Goal: Information Seeking & Learning: Learn about a topic

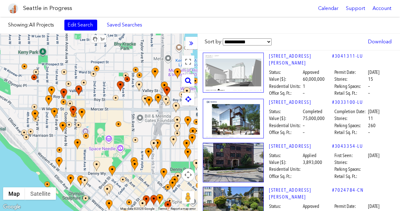
drag, startPoint x: 75, startPoint y: 55, endPoint x: 98, endPoint y: 88, distance: 39.9
click at [98, 88] on div at bounding box center [98, 123] width 197 height 178
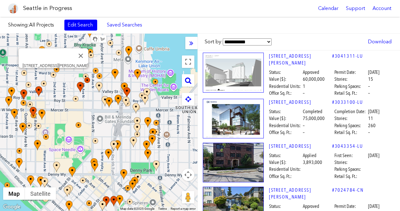
drag, startPoint x: 110, startPoint y: 81, endPoint x: 57, endPoint y: 78, distance: 53.5
click at [57, 78] on div "[STREET_ADDRESS][PERSON_NAME]" at bounding box center [98, 123] width 197 height 178
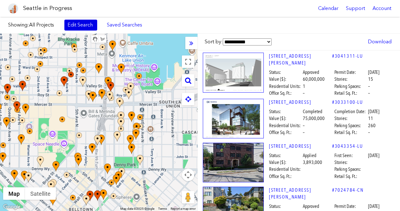
click at [72, 29] on link "Edit Search" at bounding box center [80, 25] width 33 height 11
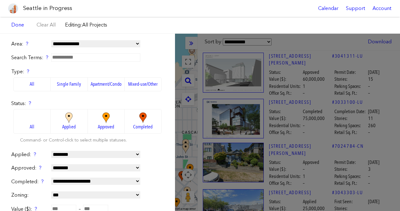
click at [67, 83] on label "Single Family" at bounding box center [69, 84] width 37 height 14
click at [97, 120] on img at bounding box center [105, 118] width 17 height 11
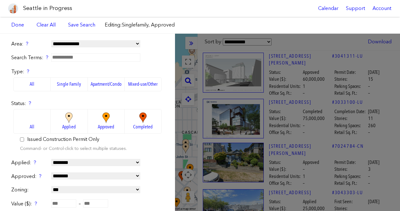
click at [70, 158] on form "**********" at bounding box center [87, 188] width 152 height 294
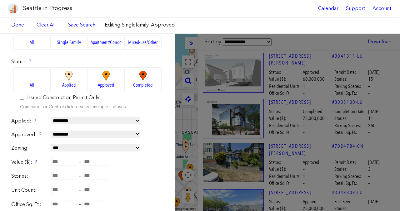
scroll to position [49, 0]
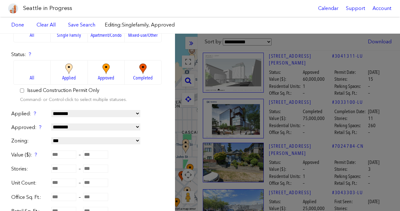
click at [71, 115] on select "**********" at bounding box center [95, 113] width 89 height 7
select select "*********"
click at [51, 110] on select "**********" at bounding box center [95, 113] width 89 height 7
click at [75, 126] on select "**********" at bounding box center [95, 127] width 89 height 7
select select "**********"
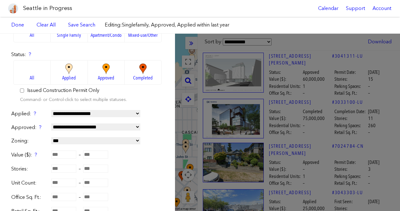
click at [51, 124] on select "**********" at bounding box center [95, 127] width 89 height 7
click at [113, 102] on label "Command- or Control-click to select multiple statuses." at bounding box center [73, 100] width 107 height 6
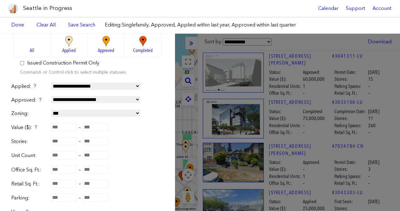
scroll to position [77, 0]
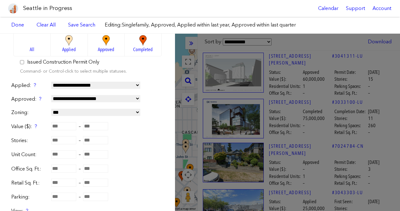
click at [71, 51] on span "Applied" at bounding box center [68, 49] width 13 height 7
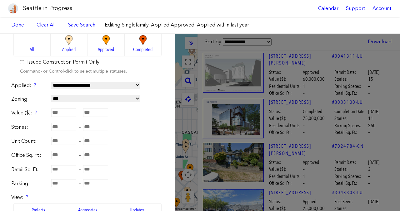
click at [101, 46] on span "Approved" at bounding box center [106, 49] width 16 height 7
click at [66, 99] on select "**********" at bounding box center [95, 98] width 89 height 7
click at [65, 99] on select "**********" at bounding box center [95, 98] width 89 height 7
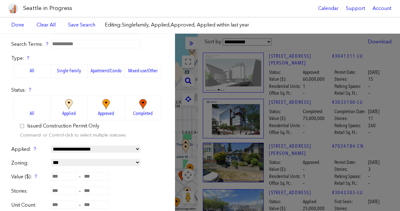
scroll to position [14, 0]
click at [60, 148] on select "**********" at bounding box center [95, 148] width 89 height 7
click at [51, 145] on select "**********" at bounding box center [95, 148] width 89 height 7
click at [63, 152] on select "**********" at bounding box center [95, 148] width 89 height 7
click at [51, 145] on select "**********" at bounding box center [95, 148] width 89 height 7
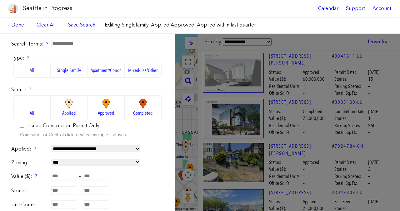
click at [134, 129] on div "Issued Construction Permit Only" at bounding box center [87, 125] width 135 height 7
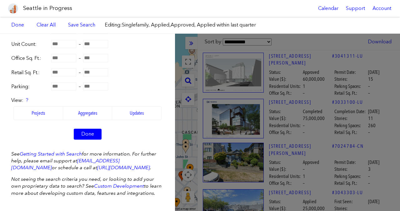
scroll to position [181, 0]
click at [86, 129] on link "Done" at bounding box center [88, 134] width 28 height 11
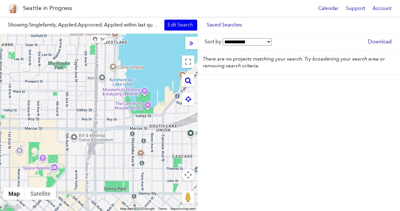
drag, startPoint x: 128, startPoint y: 69, endPoint x: 96, endPoint y: 160, distance: 96.2
click at [96, 160] on div at bounding box center [98, 123] width 197 height 178
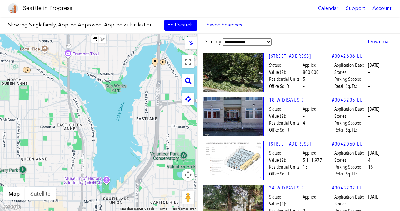
drag, startPoint x: 111, startPoint y: 93, endPoint x: 110, endPoint y: 163, distance: 70.2
click at [111, 163] on div at bounding box center [98, 123] width 197 height 178
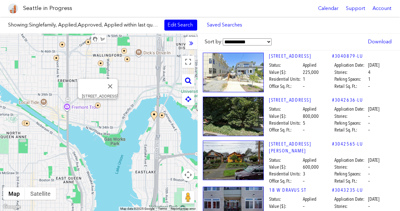
click at [98, 103] on img at bounding box center [98, 106] width 6 height 6
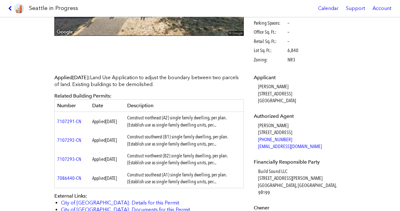
scroll to position [193, 0]
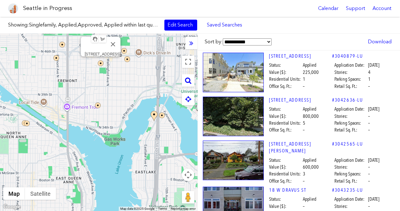
click at [100, 63] on img at bounding box center [101, 64] width 6 height 6
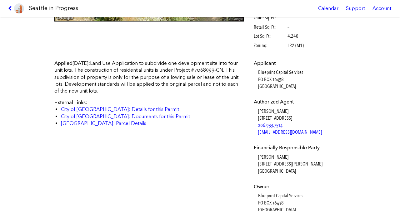
scroll to position [150, 0]
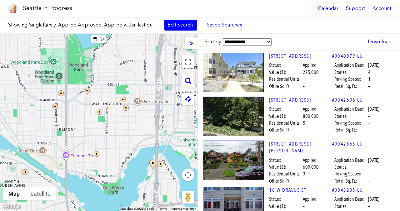
drag, startPoint x: 131, startPoint y: 90, endPoint x: 129, endPoint y: 142, distance: 51.9
click at [129, 142] on div at bounding box center [98, 123] width 197 height 178
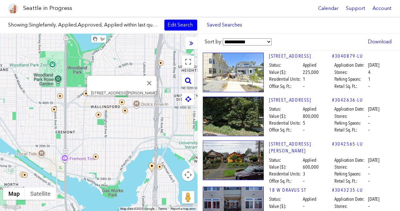
click at [121, 101] on img at bounding box center [122, 103] width 6 height 6
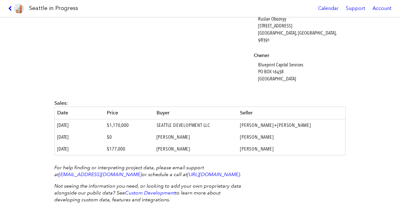
scroll to position [304, 0]
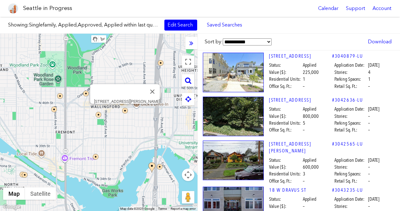
click at [126, 113] on img at bounding box center [125, 111] width 6 height 6
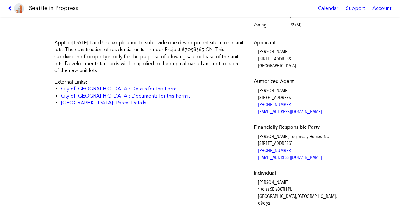
scroll to position [170, 0]
click at [258, 183] on dd "[PERSON_NAME] [STREET_ADDRESS]" at bounding box center [301, 193] width 86 height 28
copy dd "[PERSON_NAME]"
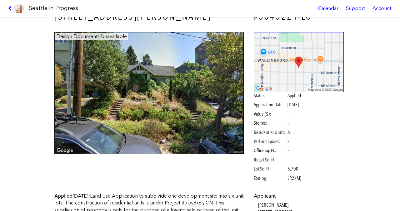
scroll to position [16, 0]
click at [297, 119] on div "Status: Applied Application Date: [DATE] Value ($): – Stories: – Residential Un…" at bounding box center [298, 138] width 90 height 90
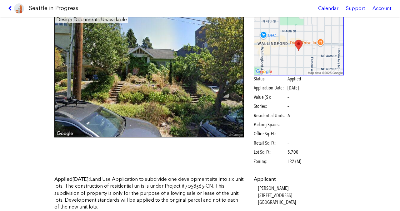
scroll to position [33, 0]
click at [13, 9] on icon at bounding box center [11, 8] width 6 height 5
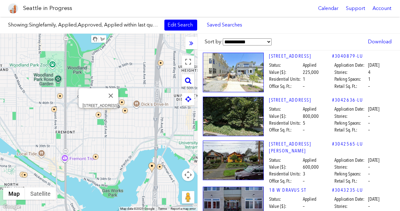
click at [98, 114] on img at bounding box center [99, 115] width 6 height 6
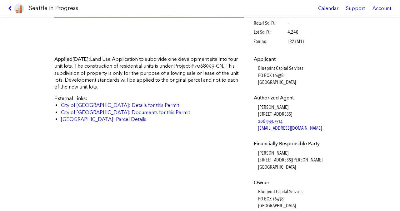
scroll to position [151, 0]
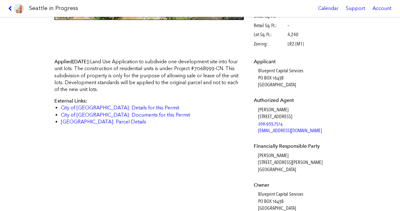
click at [8, 7] on link at bounding box center [16, 8] width 21 height 17
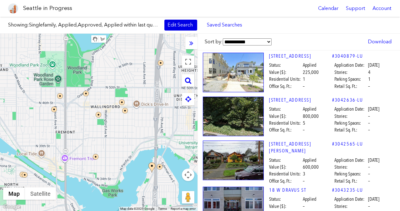
click at [180, 29] on link "Edit Search" at bounding box center [180, 25] width 33 height 11
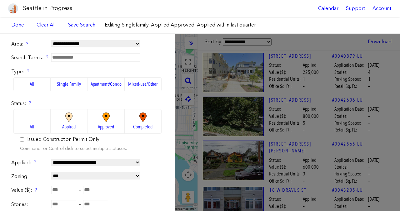
click at [68, 119] on img at bounding box center [68, 118] width 17 height 11
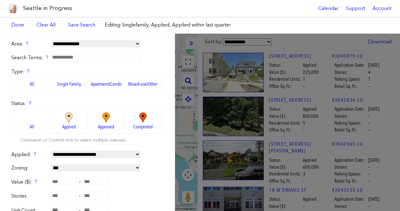
click at [97, 120] on img at bounding box center [105, 118] width 17 height 11
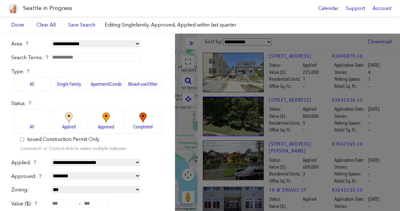
click at [145, 150] on div "Status: ? All Applied Approved Completed Issued Construction Permit Only Comman…" at bounding box center [87, 126] width 152 height 53
click at [127, 161] on select "**********" at bounding box center [95, 162] width 89 height 7
select select "*********"
click at [51, 159] on select "**********" at bounding box center [95, 162] width 89 height 7
click at [157, 151] on div "Status: ? All Applied Approved Completed Issued Construction Permit Only Comman…" at bounding box center [87, 126] width 152 height 53
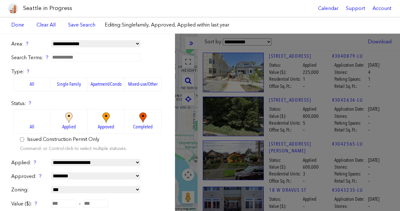
click at [75, 119] on img at bounding box center [68, 118] width 17 height 11
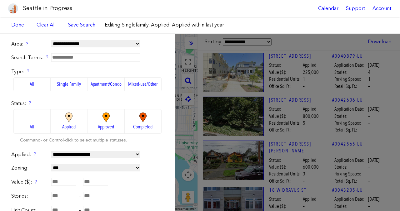
click at [100, 115] on img at bounding box center [105, 118] width 17 height 11
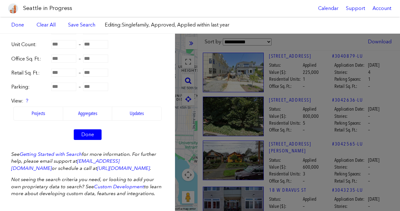
scroll to position [195, 0]
click at [87, 130] on link "Done" at bounding box center [88, 134] width 28 height 11
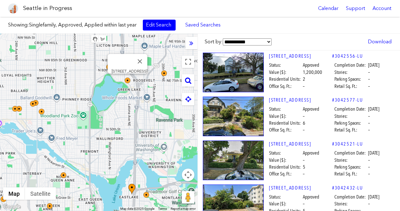
drag, startPoint x: 128, startPoint y: 58, endPoint x: 127, endPoint y: 86, distance: 27.8
click at [127, 86] on div at bounding box center [132, 85] width 14 height 14
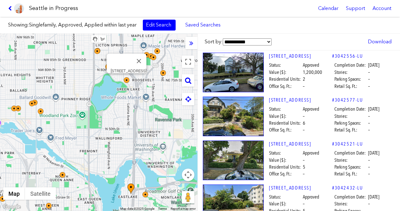
click at [126, 79] on img at bounding box center [127, 80] width 6 height 6
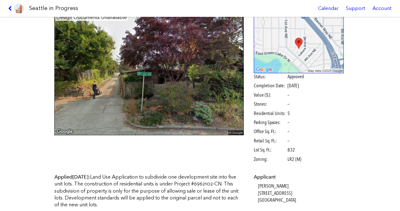
scroll to position [73, 0]
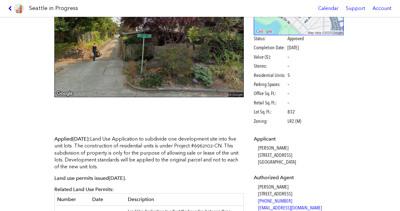
click at [10, 6] on icon at bounding box center [11, 8] width 6 height 5
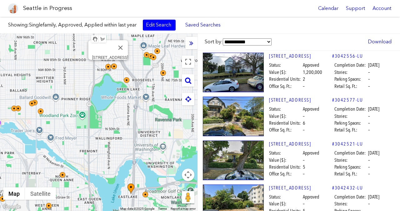
click at [114, 67] on div at bounding box center [112, 71] width 14 height 14
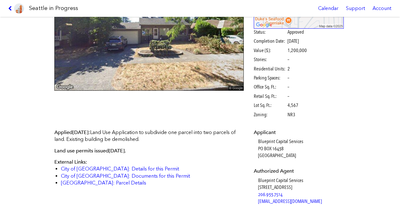
scroll to position [83, 0]
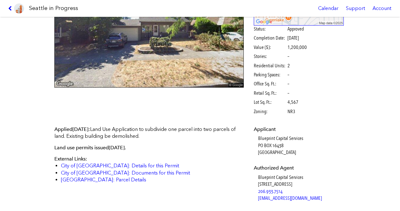
click at [10, 4] on link at bounding box center [16, 8] width 21 height 17
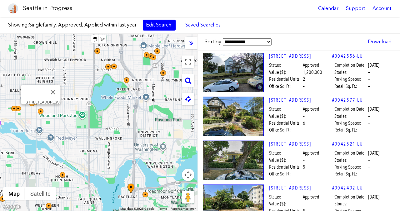
click at [43, 112] on img at bounding box center [41, 112] width 6 height 6
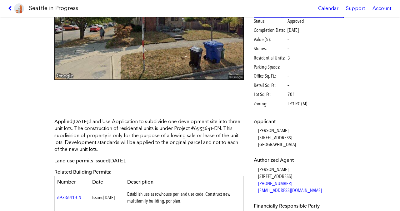
scroll to position [93, 0]
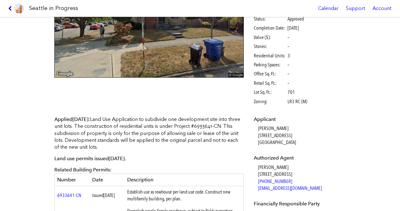
click at [12, 7] on icon at bounding box center [11, 8] width 6 height 5
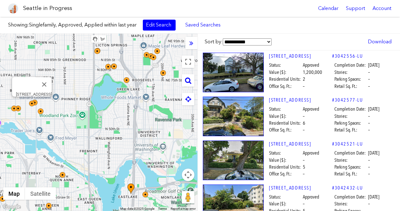
click at [34, 106] on img at bounding box center [32, 104] width 6 height 6
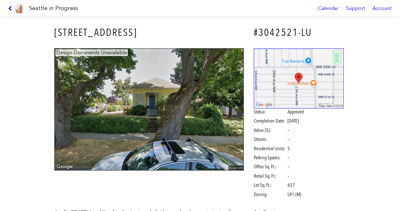
click at [12, 10] on icon at bounding box center [11, 8] width 6 height 5
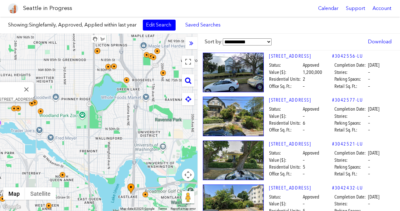
click at [19, 108] on div at bounding box center [18, 113] width 14 height 14
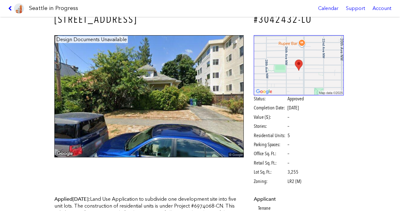
scroll to position [12, 0]
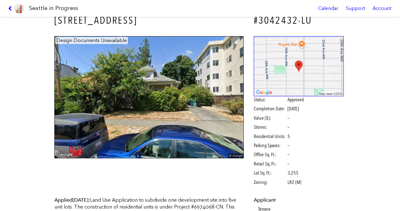
click at [11, 10] on icon at bounding box center [11, 8] width 6 height 5
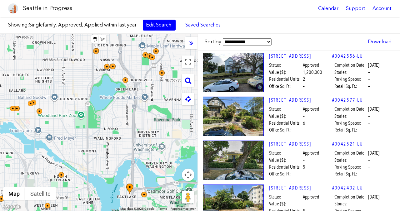
drag, startPoint x: 107, startPoint y: 146, endPoint x: 82, endPoint y: 137, distance: 26.7
click at [82, 137] on div at bounding box center [98, 123] width 197 height 178
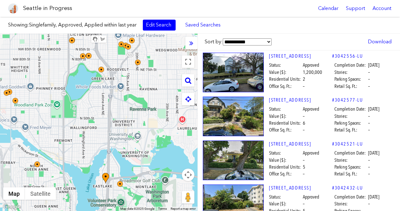
click at [82, 137] on div at bounding box center [98, 123] width 197 height 178
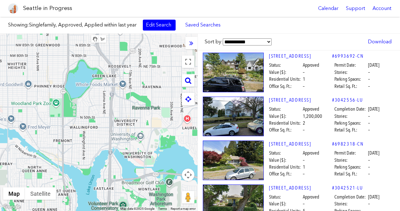
click at [82, 137] on div at bounding box center [98, 123] width 197 height 178
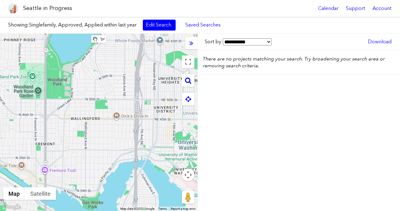
click at [82, 137] on div at bounding box center [98, 123] width 197 height 178
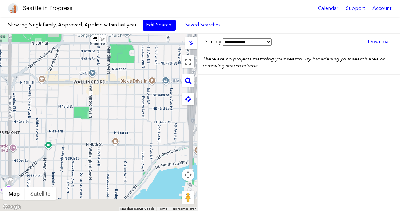
drag, startPoint x: 82, startPoint y: 137, endPoint x: 89, endPoint y: 85, distance: 53.0
click at [89, 85] on div at bounding box center [98, 123] width 197 height 178
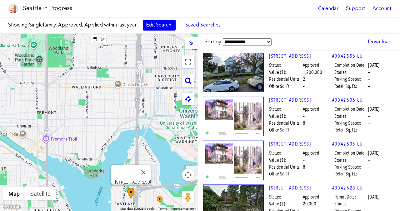
drag, startPoint x: 124, startPoint y: 101, endPoint x: 116, endPoint y: 130, distance: 29.5
click at [116, 130] on div "[STREET_ADDRESS]" at bounding box center [98, 123] width 197 height 178
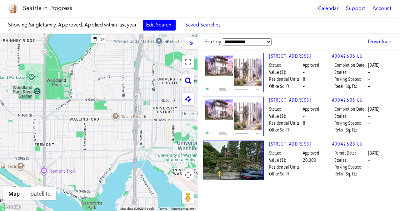
drag, startPoint x: 106, startPoint y: 103, endPoint x: 106, endPoint y: 128, distance: 25.6
click at [106, 128] on div at bounding box center [98, 123] width 197 height 178
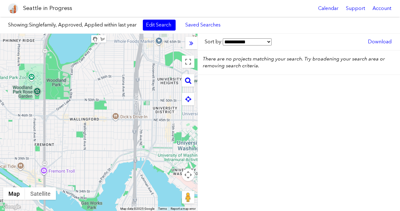
click at [83, 110] on div at bounding box center [98, 123] width 197 height 178
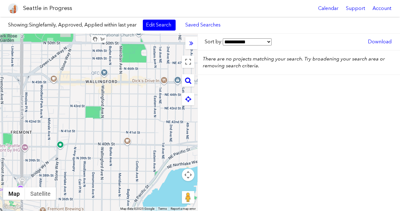
drag, startPoint x: 103, startPoint y: 146, endPoint x: 124, endPoint y: 94, distance: 56.9
click at [125, 93] on div at bounding box center [98, 123] width 197 height 178
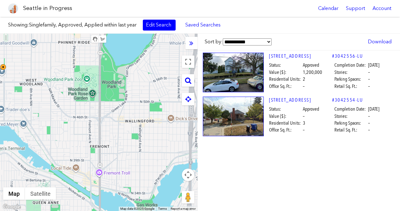
drag, startPoint x: 137, startPoint y: 107, endPoint x: 133, endPoint y: 130, distance: 23.1
click at [133, 130] on div at bounding box center [98, 123] width 197 height 178
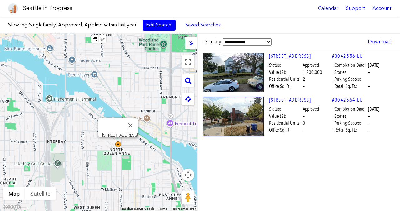
drag, startPoint x: 37, startPoint y: 80, endPoint x: 110, endPoint y: 26, distance: 90.6
click at [110, 26] on div "Showing: Singlefamily, Approved, Applied within last year Edit Search Saved Sea…" at bounding box center [200, 114] width 400 height 194
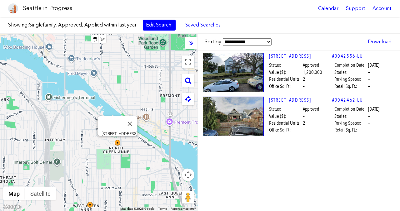
click at [116, 145] on div at bounding box center [122, 147] width 14 height 14
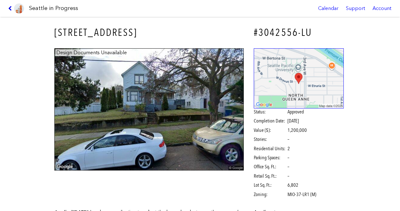
click at [8, 7] on icon at bounding box center [11, 8] width 6 height 5
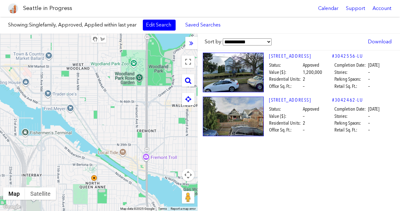
drag, startPoint x: 161, startPoint y: 86, endPoint x: 135, endPoint y: 128, distance: 49.8
click at [135, 128] on div at bounding box center [98, 123] width 197 height 178
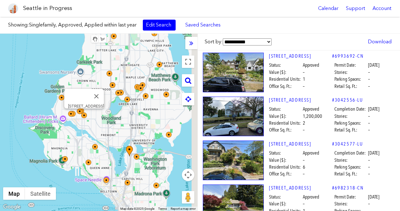
drag, startPoint x: 119, startPoint y: 124, endPoint x: 90, endPoint y: 124, distance: 29.0
click at [91, 123] on div at bounding box center [88, 120] width 14 height 14
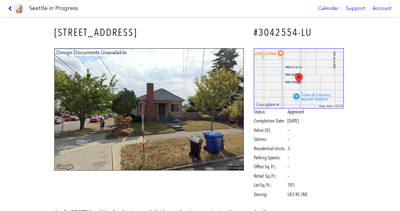
click at [12, 6] on icon at bounding box center [11, 8] width 6 height 5
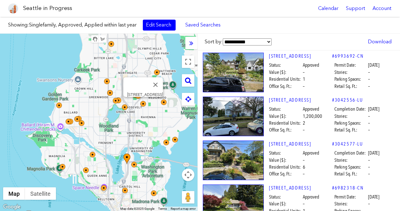
drag, startPoint x: 144, startPoint y: 93, endPoint x: 152, endPoint y: 102, distance: 12.4
click at [152, 102] on div at bounding box center [147, 108] width 14 height 14
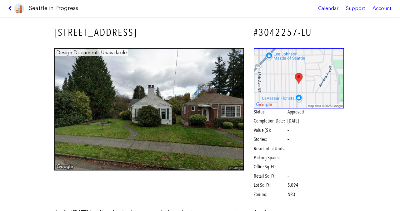
click at [10, 9] on icon at bounding box center [11, 8] width 6 height 5
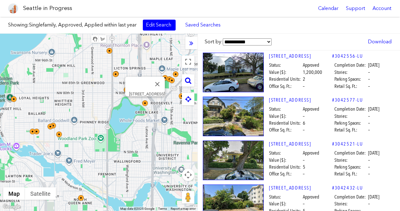
click at [145, 105] on img at bounding box center [145, 104] width 6 height 6
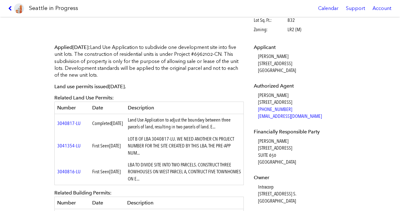
scroll to position [166, 0]
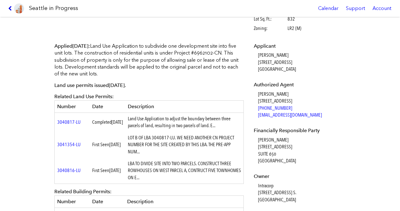
click at [10, 7] on icon at bounding box center [11, 8] width 6 height 5
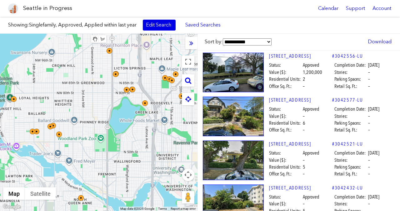
click at [172, 26] on link "Edit Search" at bounding box center [159, 25] width 33 height 11
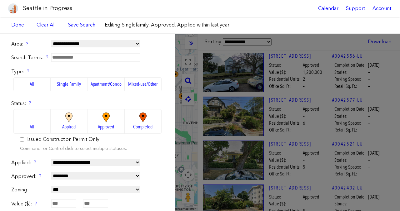
click at [73, 127] on span "Applied" at bounding box center [68, 127] width 13 height 7
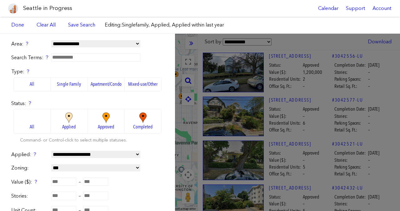
click at [155, 98] on form "**********" at bounding box center [87, 177] width 152 height 272
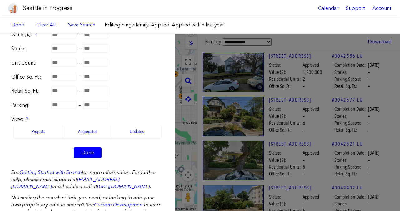
scroll to position [173, 0]
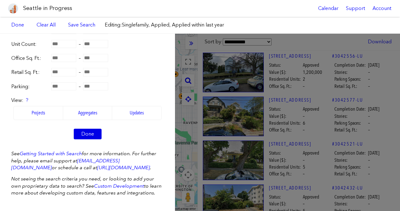
click at [86, 129] on link "Done" at bounding box center [88, 134] width 28 height 11
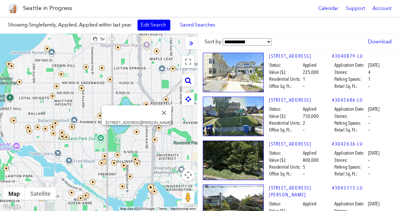
click at [137, 132] on img at bounding box center [137, 132] width 6 height 6
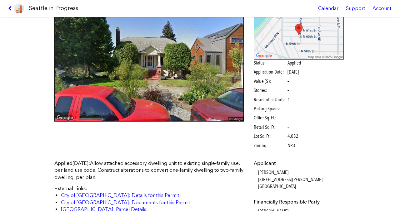
scroll to position [36, 0]
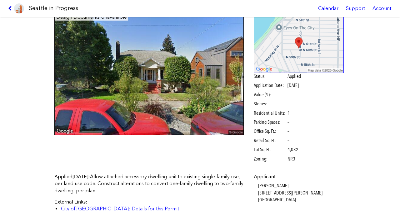
click at [10, 8] on icon at bounding box center [11, 8] width 6 height 5
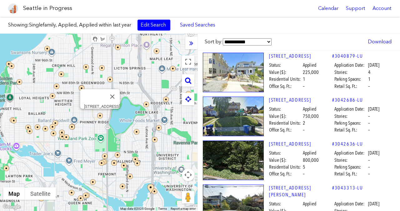
click at [100, 113] on img at bounding box center [100, 116] width 6 height 6
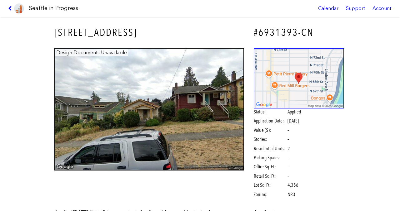
click at [11, 9] on icon at bounding box center [11, 8] width 6 height 5
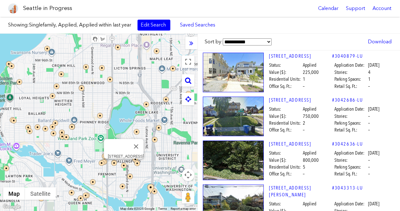
click at [125, 166] on img at bounding box center [124, 166] width 6 height 6
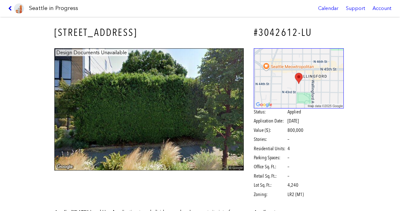
click at [11, 9] on icon at bounding box center [11, 8] width 6 height 5
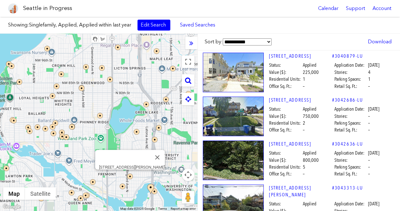
click at [129, 176] on img at bounding box center [130, 177] width 6 height 6
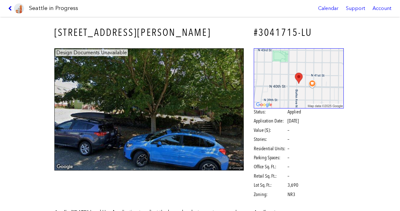
click at [11, 8] on icon at bounding box center [11, 8] width 6 height 5
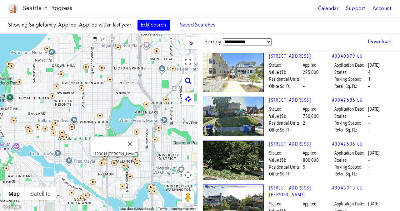
click at [115, 162] on img at bounding box center [114, 163] width 6 height 6
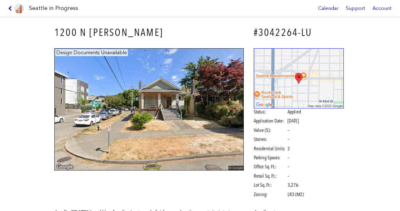
scroll to position [4, 0]
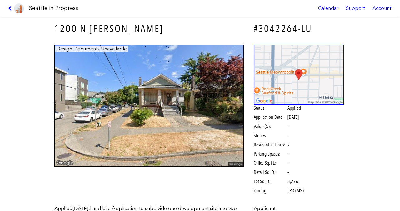
click at [158, 128] on img at bounding box center [148, 106] width 189 height 123
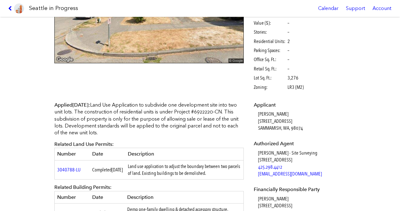
scroll to position [0, 0]
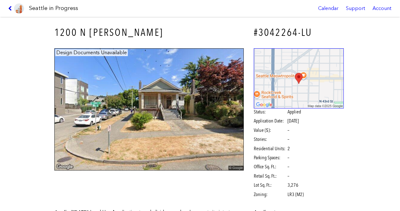
click at [10, 9] on icon at bounding box center [11, 8] width 6 height 5
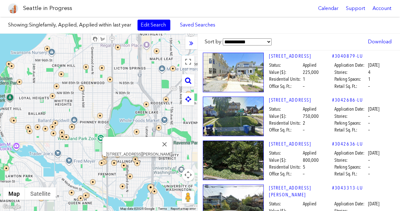
click at [136, 163] on img at bounding box center [137, 164] width 6 height 6
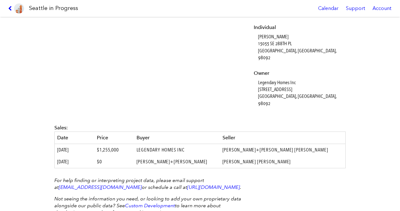
scroll to position [338, 0]
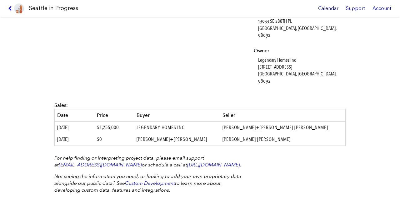
click at [12, 6] on icon at bounding box center [11, 8] width 6 height 5
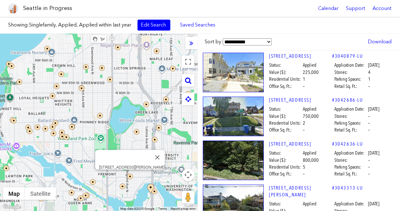
click at [129, 177] on img at bounding box center [130, 177] width 6 height 6
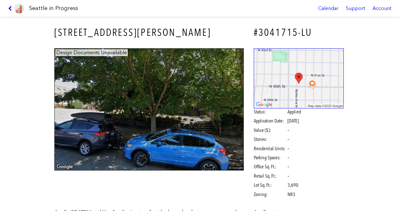
click at [10, 7] on icon at bounding box center [11, 8] width 6 height 5
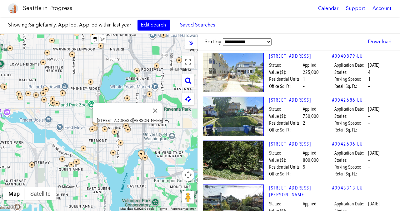
drag, startPoint x: 137, startPoint y: 179, endPoint x: 126, endPoint y: 130, distance: 49.7
click at [126, 140] on div at bounding box center [125, 147] width 14 height 14
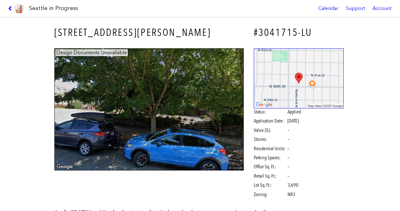
click at [12, 8] on icon at bounding box center [11, 8] width 6 height 5
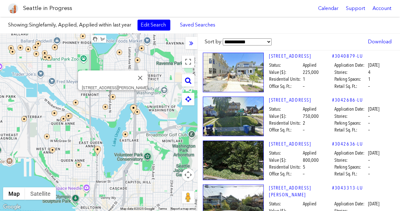
drag, startPoint x: 118, startPoint y: 132, endPoint x: 104, endPoint y: 77, distance: 56.4
click at [110, 94] on div at bounding box center [117, 101] width 14 height 14
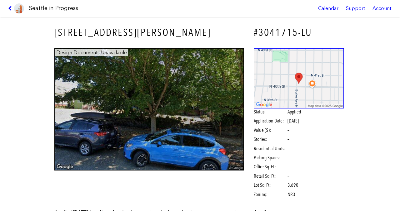
click at [6, 7] on link at bounding box center [16, 8] width 21 height 17
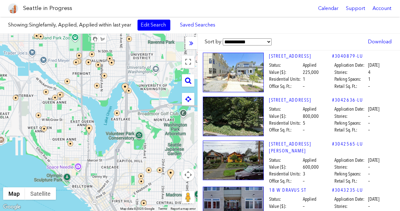
drag, startPoint x: 158, startPoint y: 122, endPoint x: 158, endPoint y: 145, distance: 22.8
click at [158, 145] on div at bounding box center [98, 123] width 197 height 178
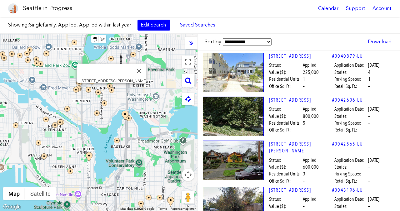
click at [111, 90] on img at bounding box center [112, 90] width 6 height 6
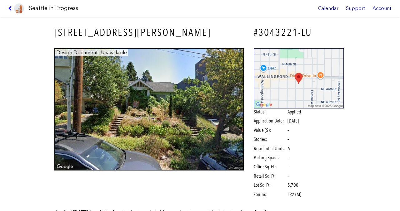
click at [11, 8] on icon at bounding box center [11, 8] width 6 height 5
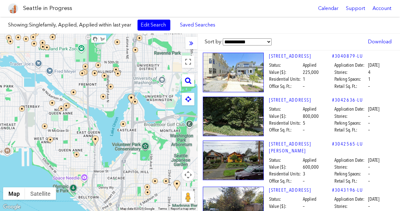
drag, startPoint x: 94, startPoint y: 145, endPoint x: 100, endPoint y: 127, distance: 19.3
click at [101, 127] on div at bounding box center [98, 123] width 197 height 178
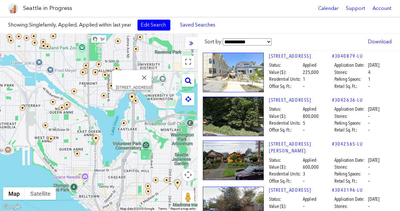
click at [136, 99] on div at bounding box center [135, 104] width 14 height 22
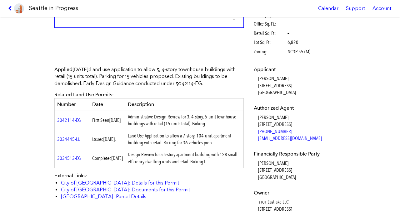
scroll to position [47, 0]
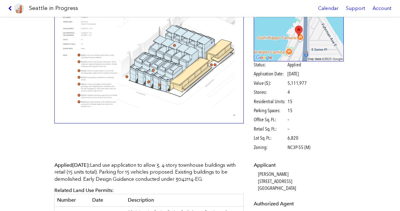
click at [10, 10] on icon at bounding box center [11, 8] width 6 height 5
